Goal: Task Accomplishment & Management: Manage account settings

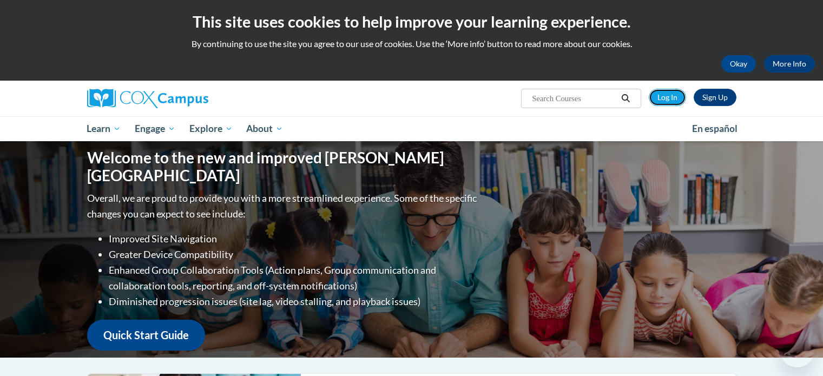
click at [671, 96] on link "Log In" at bounding box center [667, 97] width 37 height 17
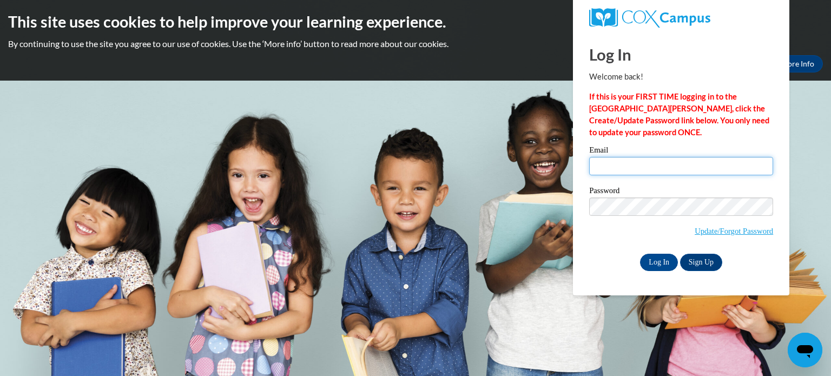
click at [686, 162] on input "Email" at bounding box center [682, 166] width 184 height 18
type input "[EMAIL_ADDRESS][DOMAIN_NAME]"
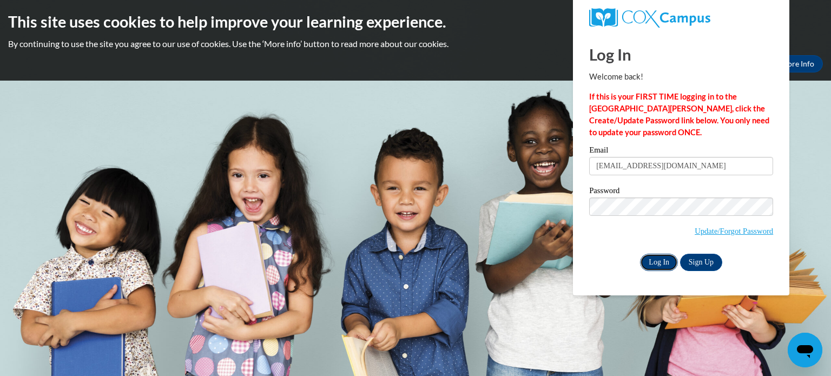
click at [660, 258] on input "Log In" at bounding box center [659, 262] width 38 height 17
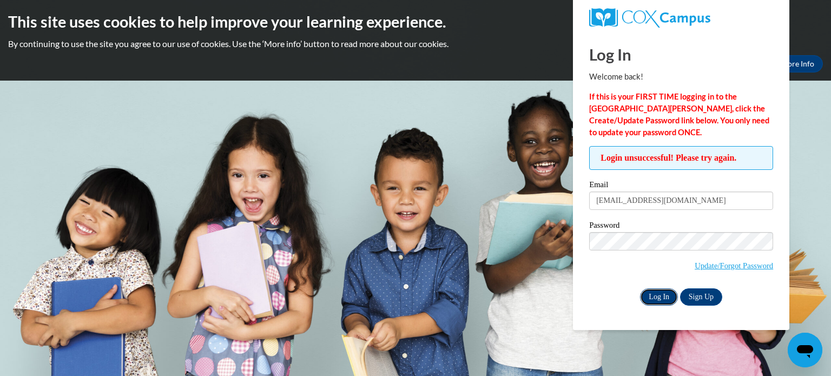
click at [665, 296] on input "Log In" at bounding box center [659, 297] width 38 height 17
